Goal: Navigation & Orientation: Find specific page/section

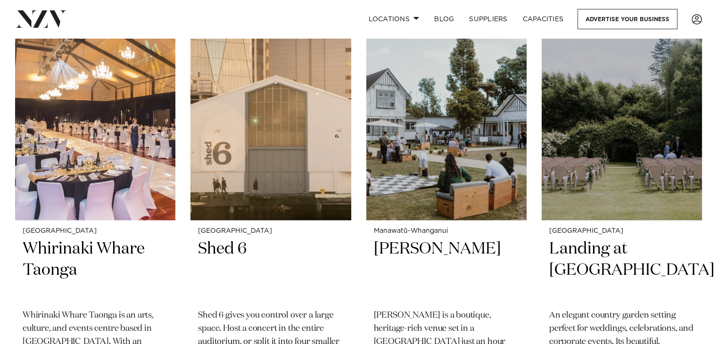
scroll to position [1332, 0]
click at [253, 159] on img at bounding box center [271, 112] width 160 height 215
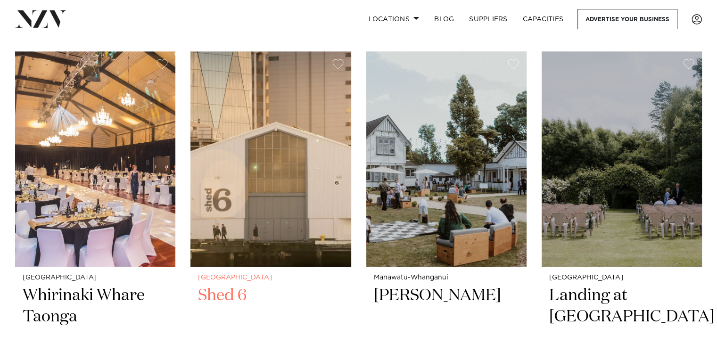
scroll to position [1289, 0]
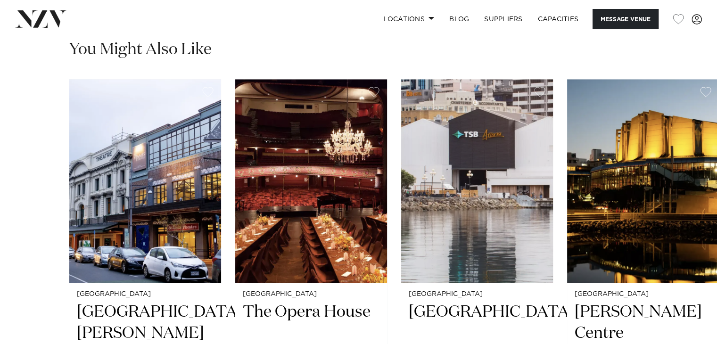
scroll to position [1541, 0]
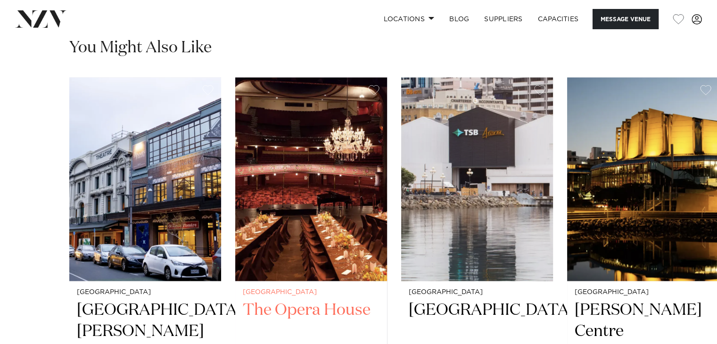
click at [321, 150] on img "2 / 4" at bounding box center [311, 179] width 152 height 204
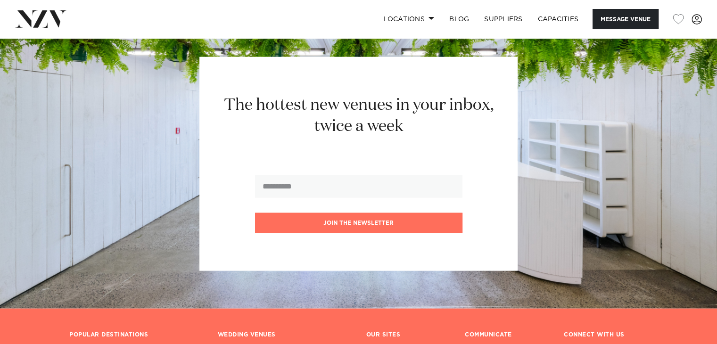
scroll to position [2077, 0]
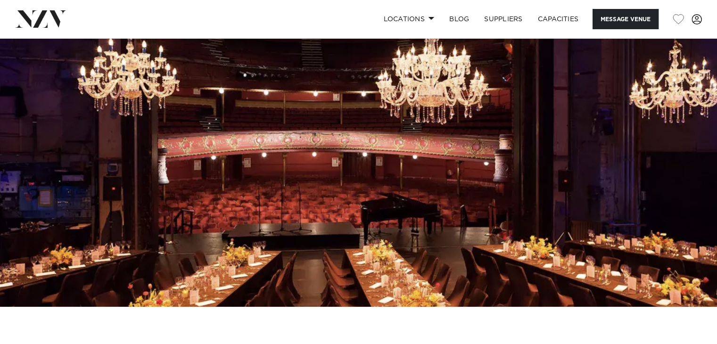
scroll to position [66, 0]
